Goal: Information Seeking & Learning: Learn about a topic

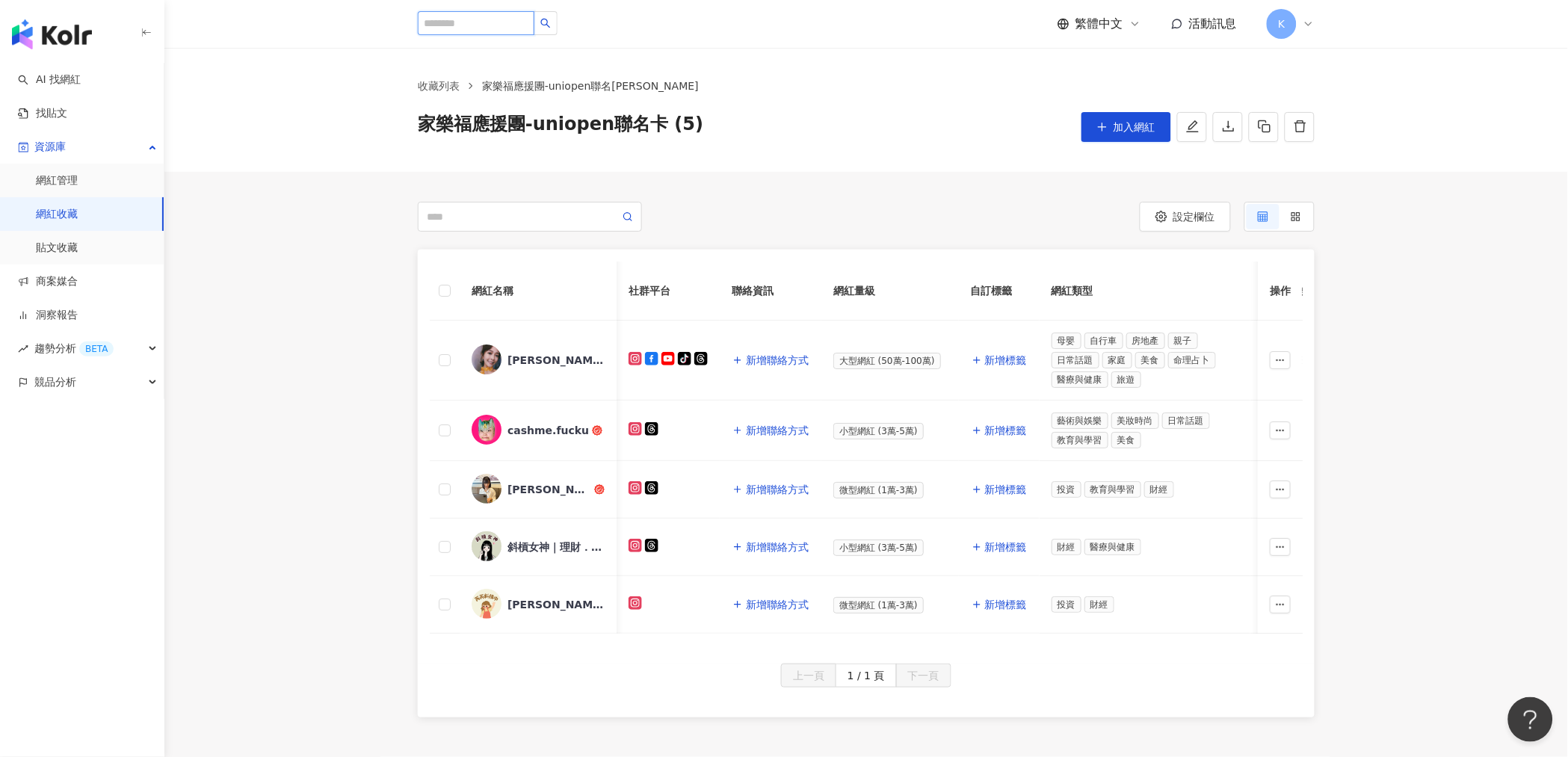
scroll to position [0, 430]
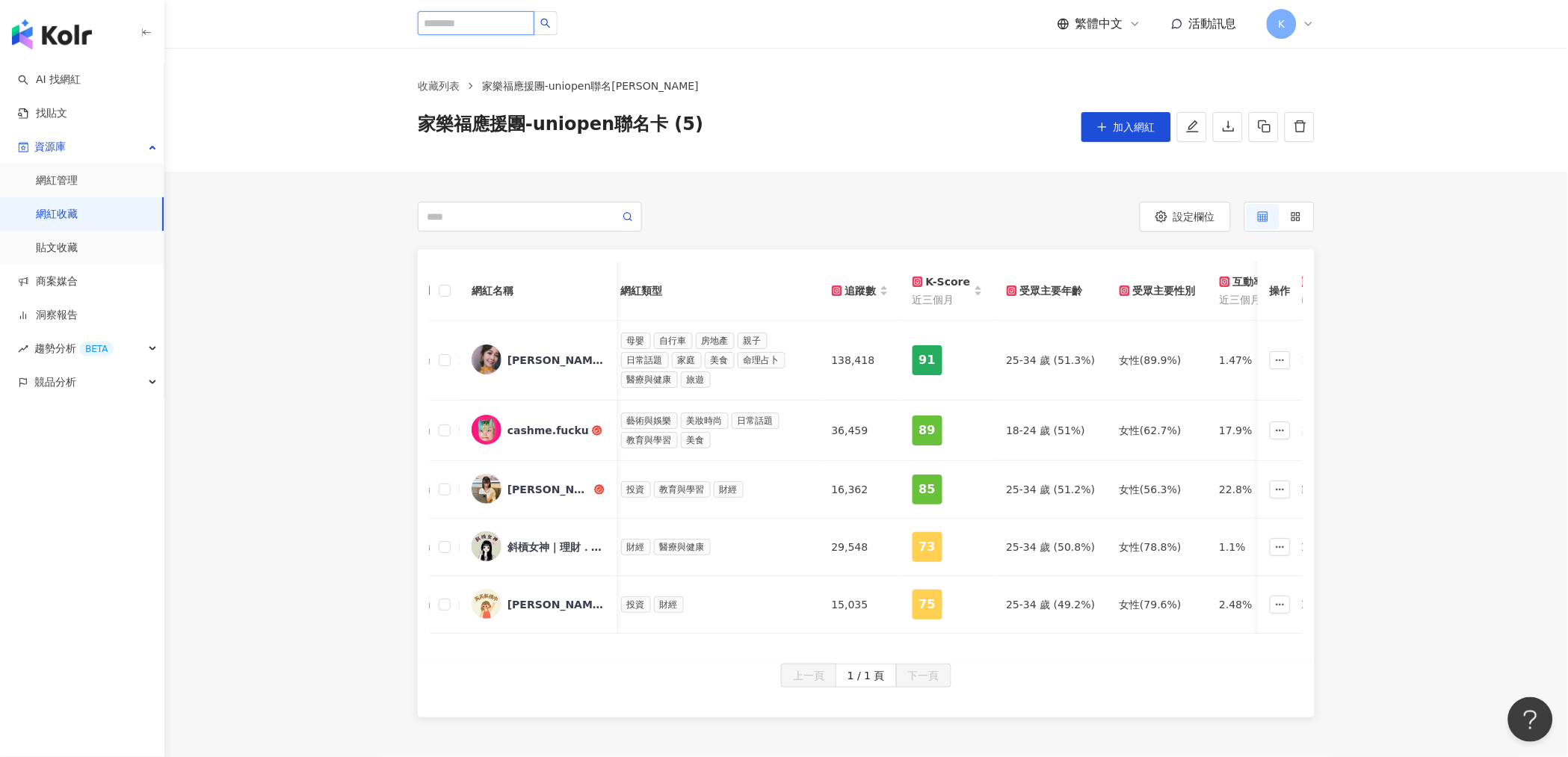
click at [490, 23] on input "search" at bounding box center [477, 23] width 117 height 24
type input "*******"
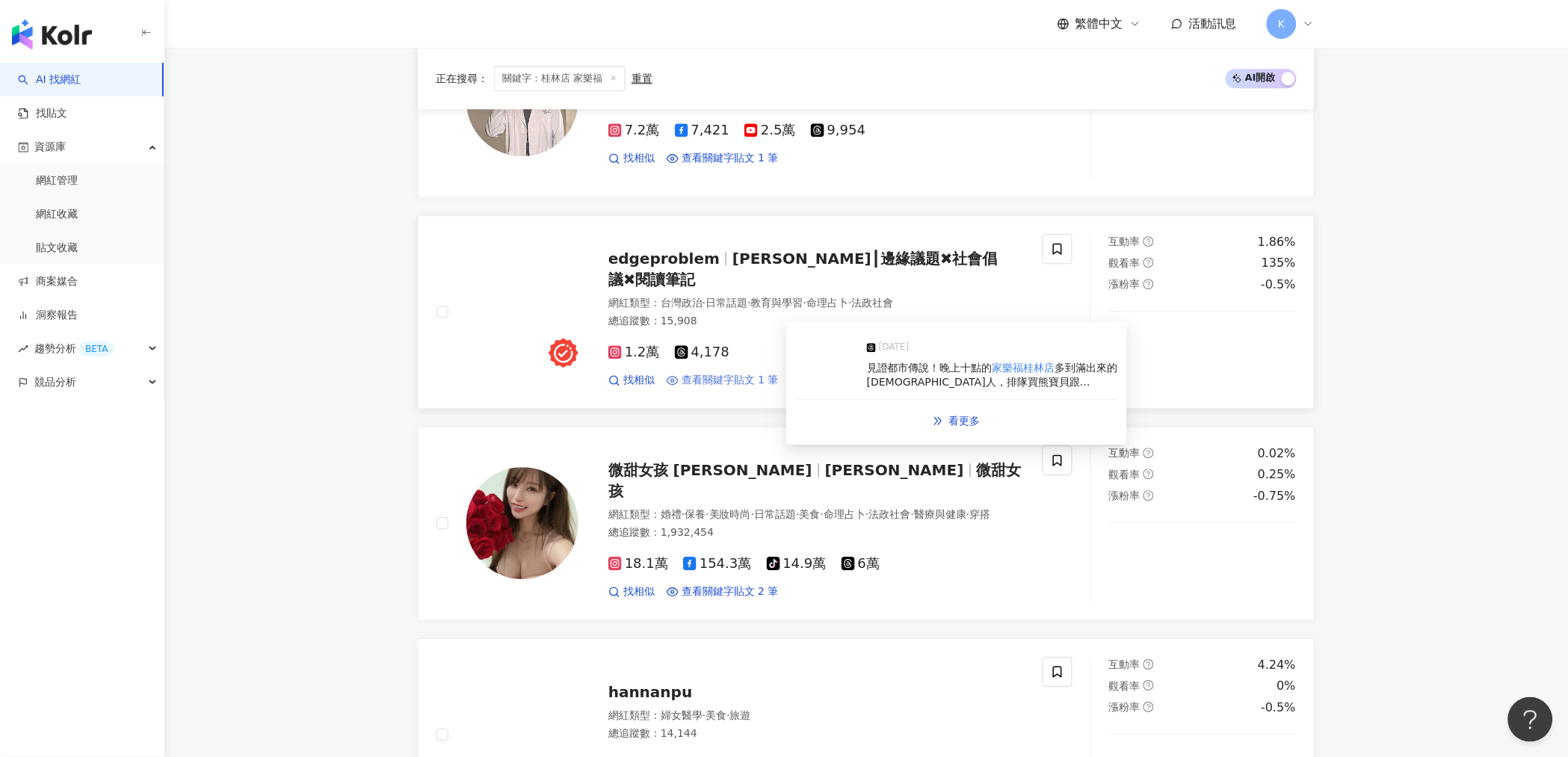
scroll to position [1245, 0]
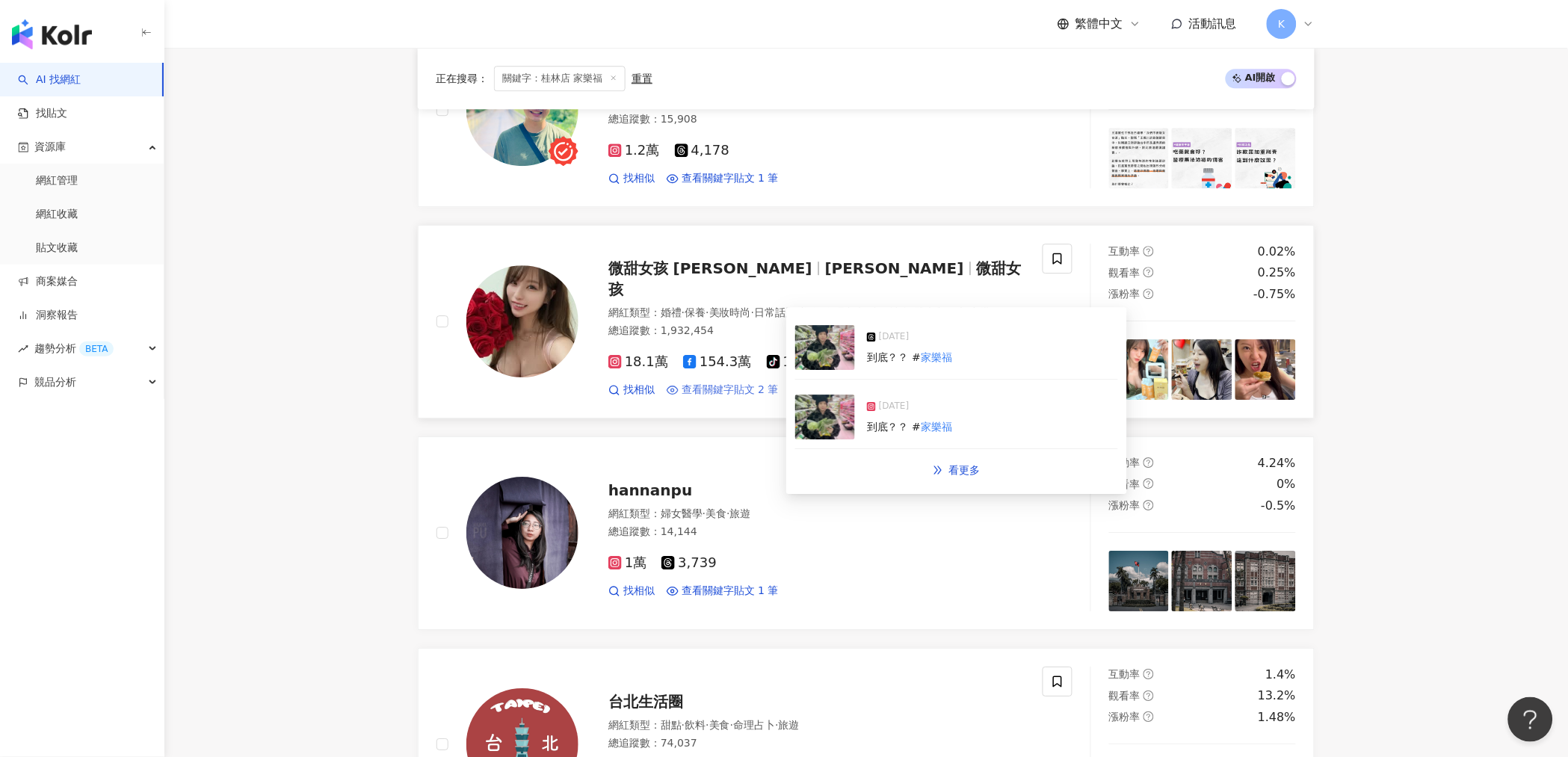
drag, startPoint x: 842, startPoint y: 361, endPoint x: 737, endPoint y: 397, distance: 111.0
click at [737, 397] on span "查看關鍵字貼文 2 筆" at bounding box center [729, 390] width 97 height 15
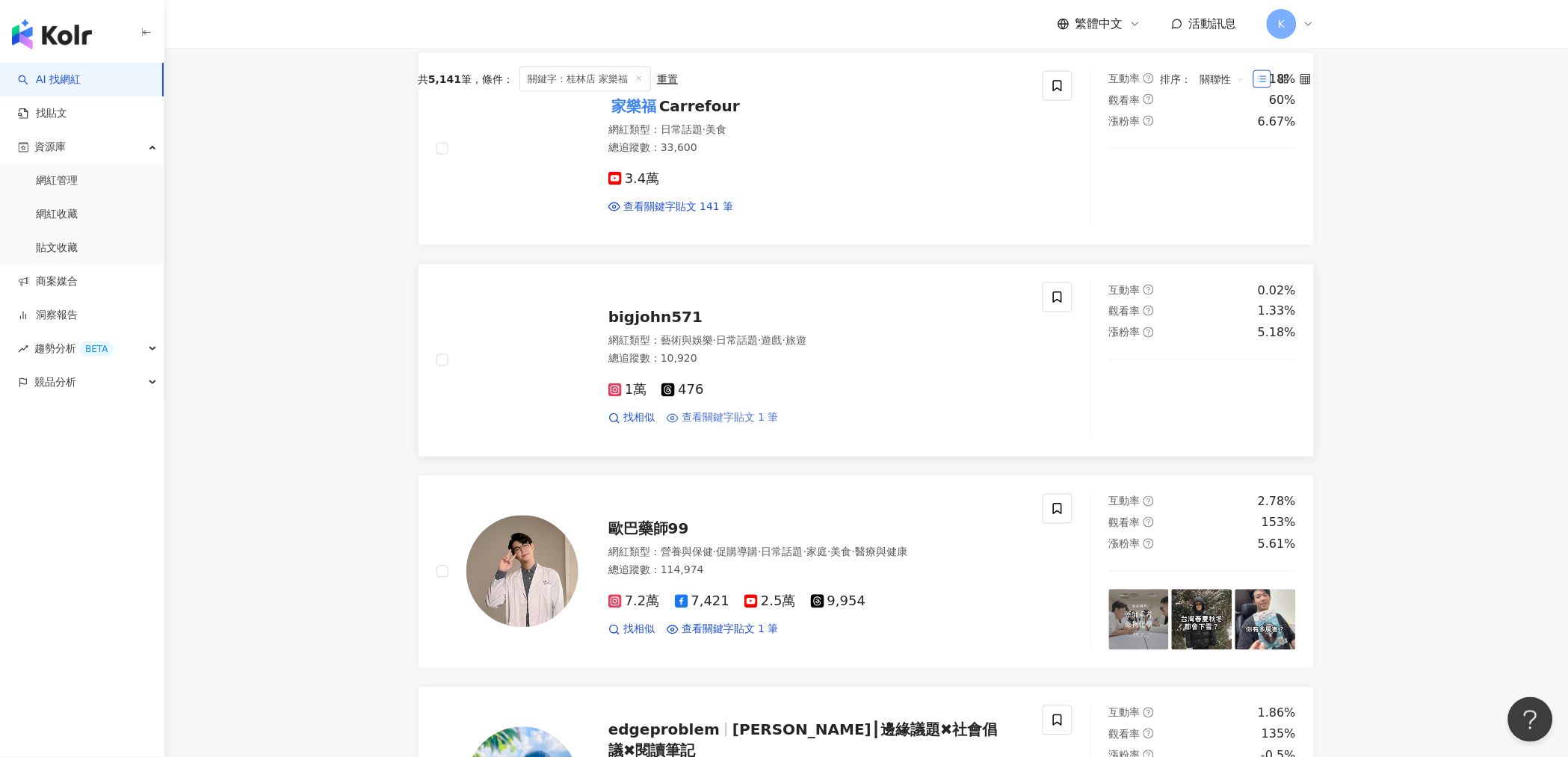
scroll to position [581, 0]
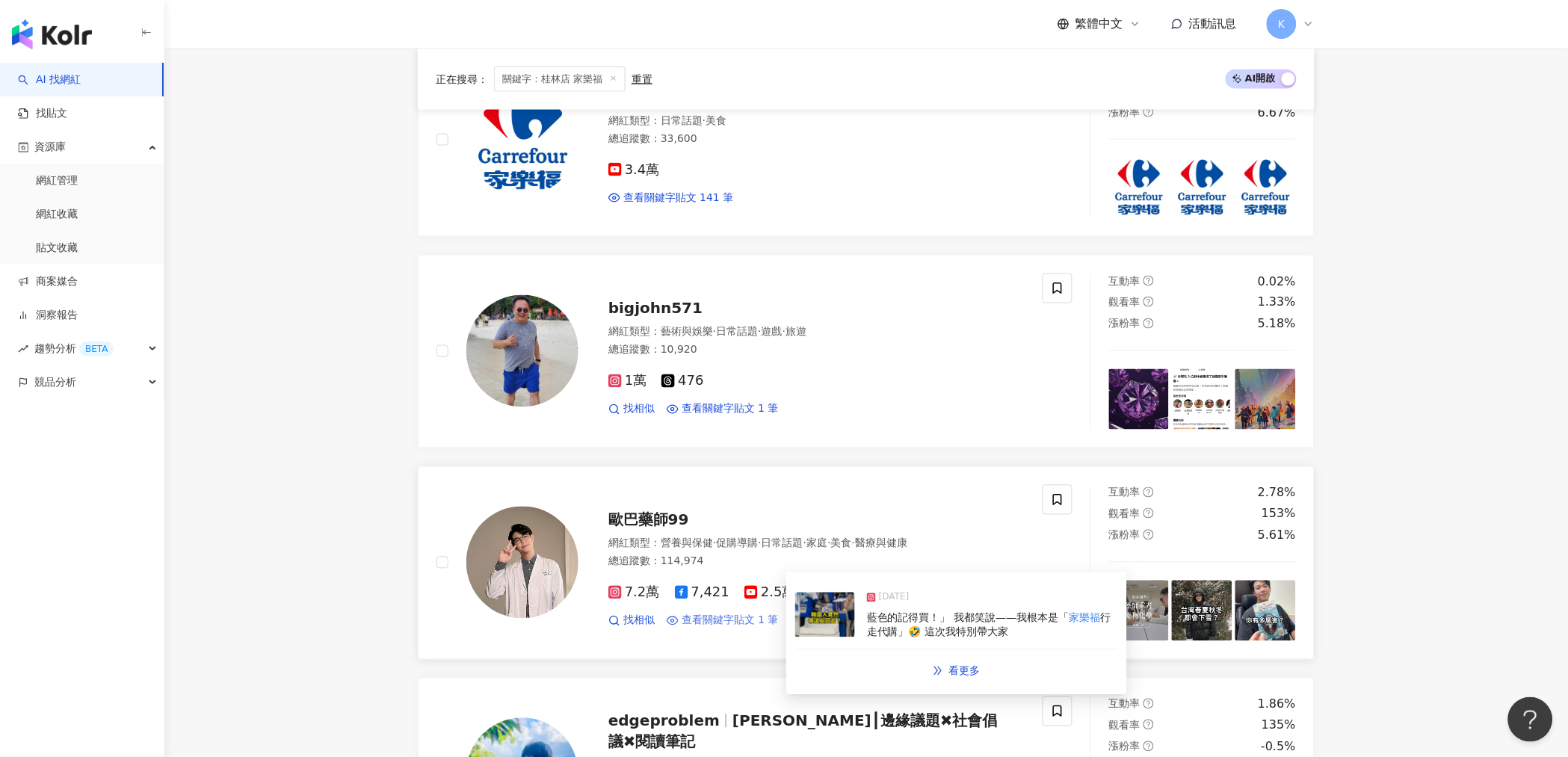
click at [741, 629] on span "查看關鍵字貼文 1 筆" at bounding box center [729, 620] width 97 height 15
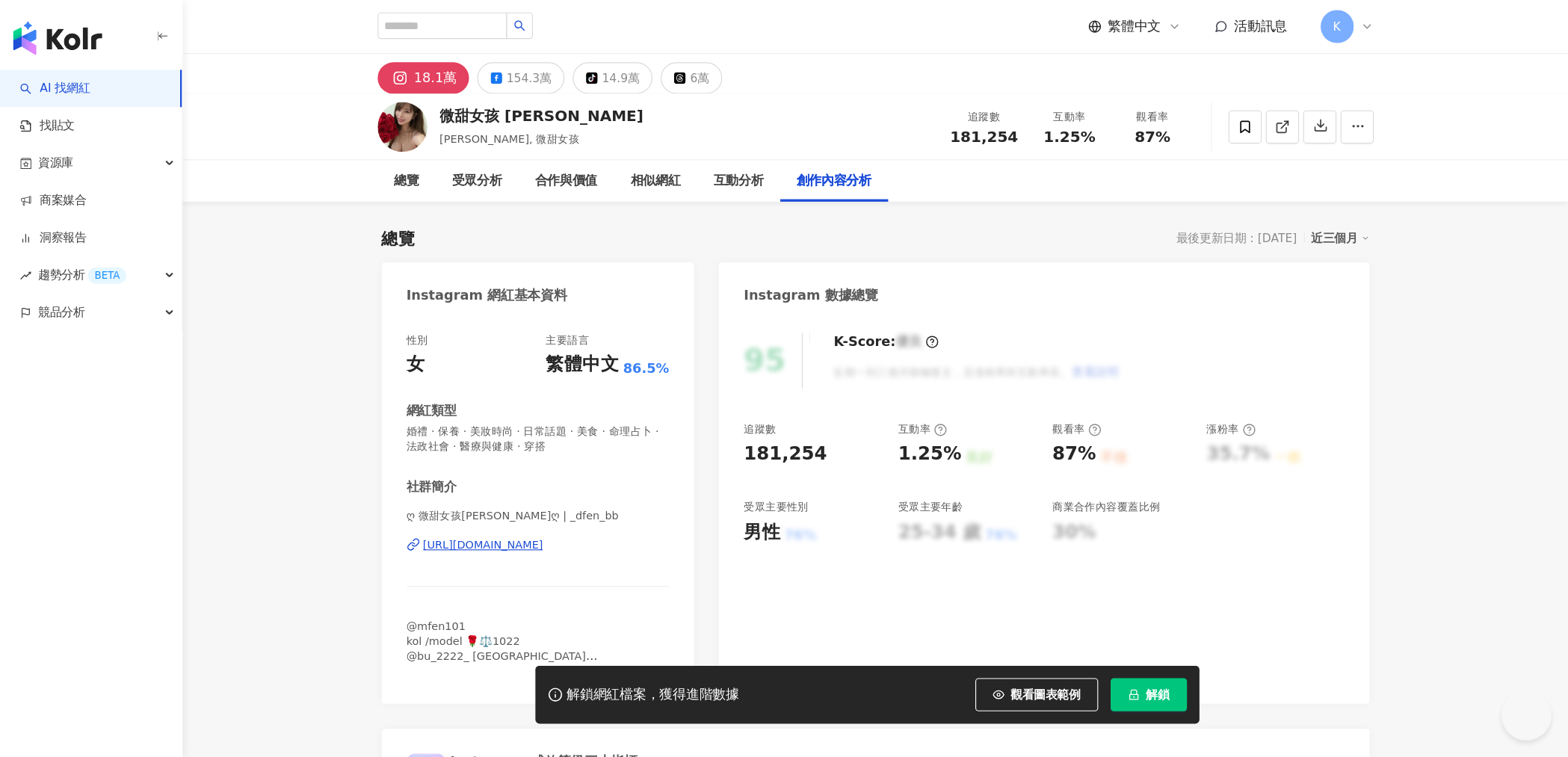
scroll to position [4488, 0]
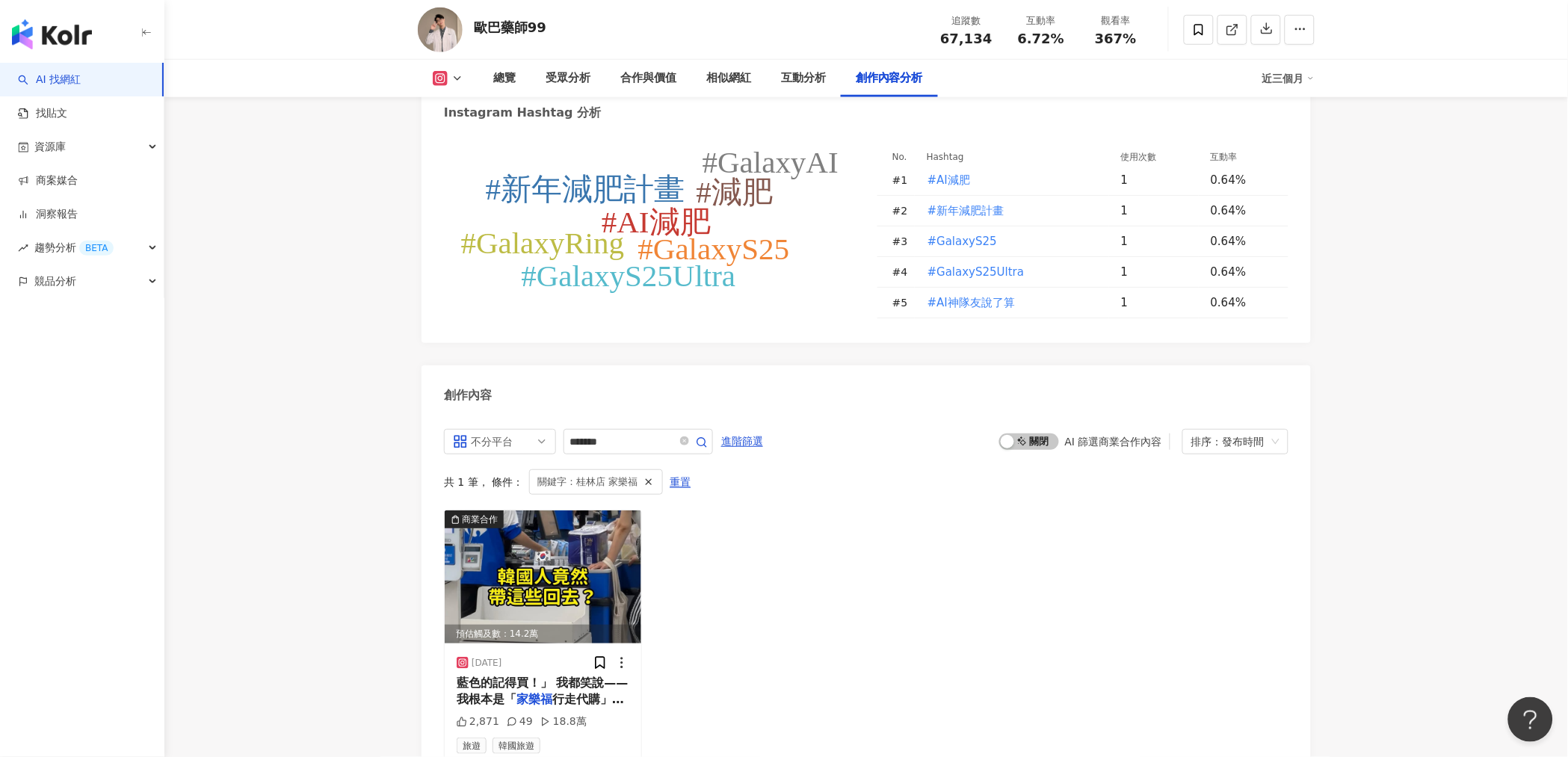
scroll to position [4023, 0]
